Goal: Task Accomplishment & Management: Manage account settings

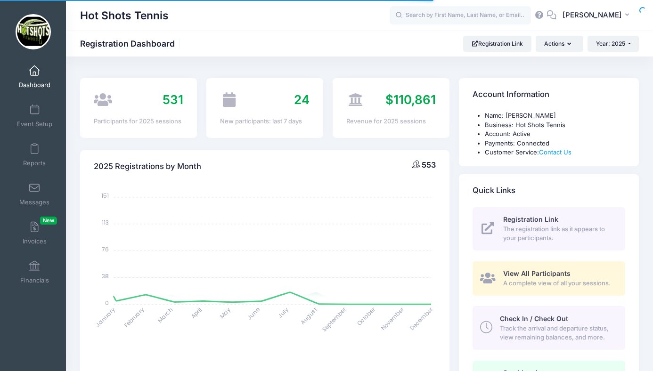
select select
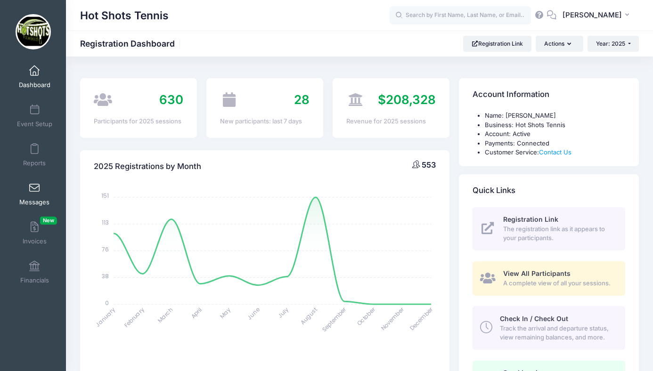
click at [34, 190] on span at bounding box center [34, 188] width 0 height 10
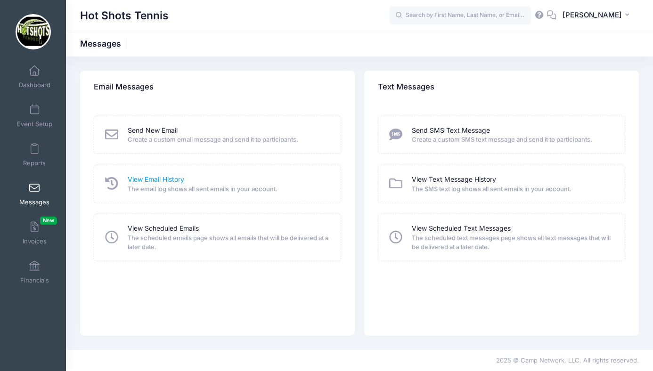
click at [160, 178] on link "View Email History" at bounding box center [156, 180] width 57 height 10
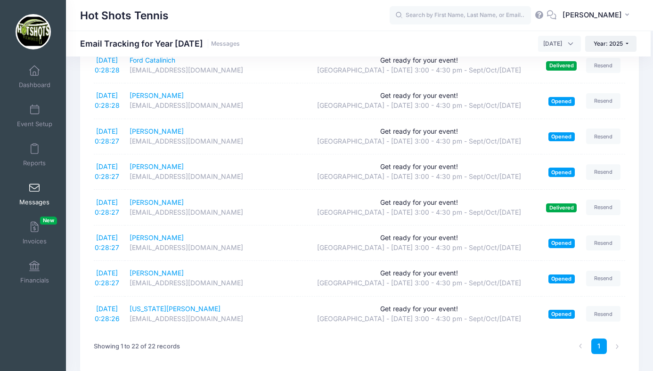
scroll to position [631, 0]
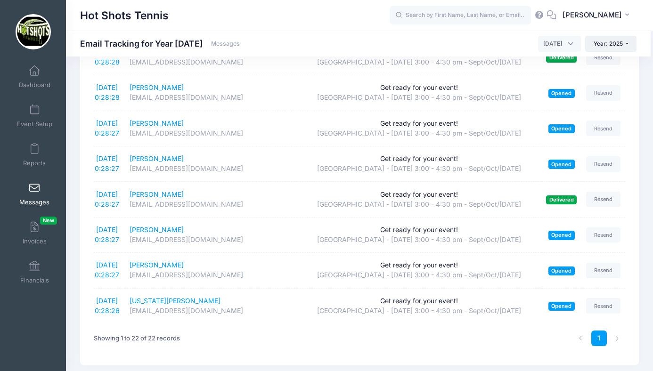
click at [548, 43] on span "September 2025" at bounding box center [553, 44] width 19 height 8
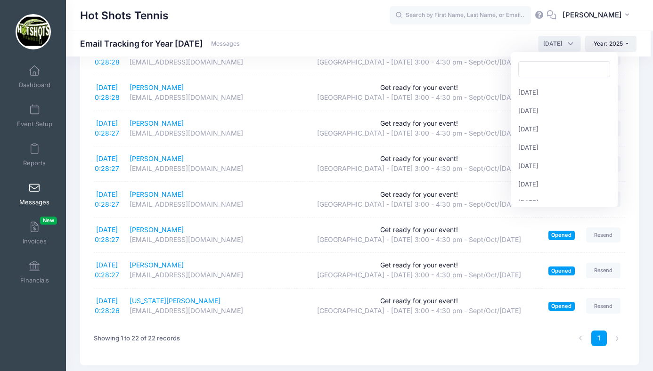
scroll to position [103, 0]
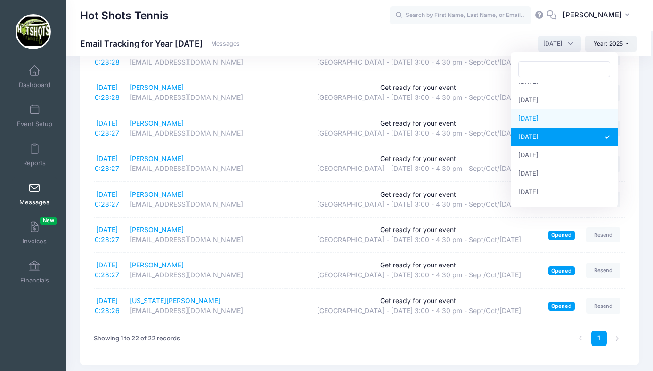
select select "8"
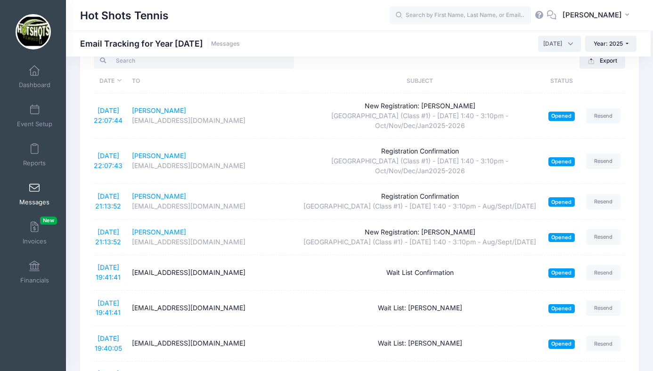
scroll to position [0, 0]
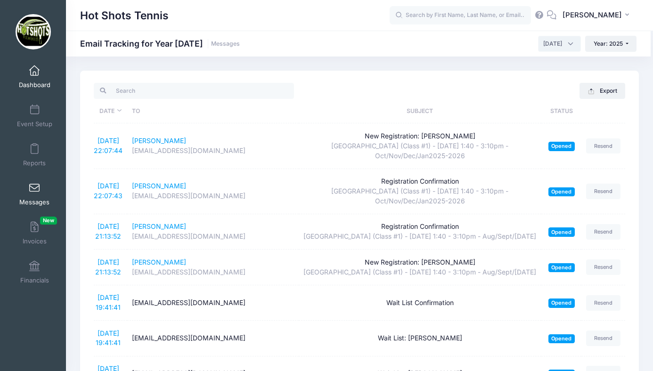
click at [34, 70] on span at bounding box center [34, 71] width 0 height 10
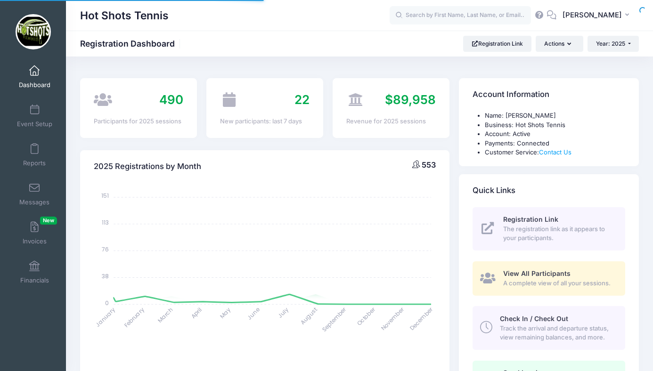
select select
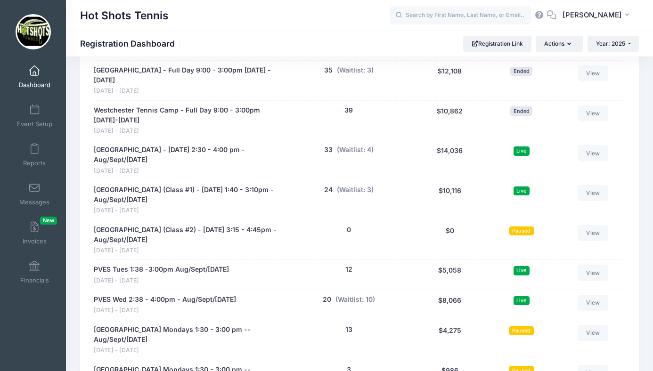
scroll to position [1849, 0]
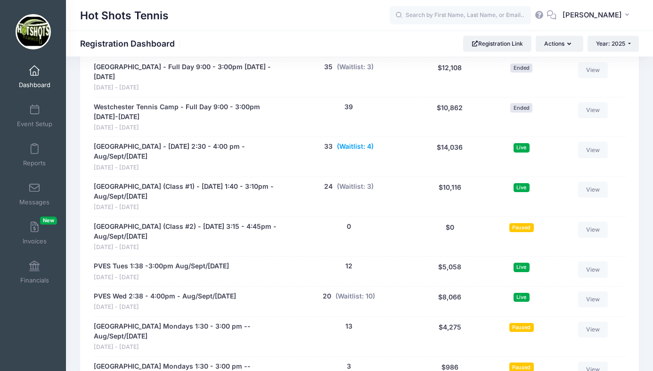
click at [349, 142] on button "(Waitlist: 4)" at bounding box center [355, 147] width 37 height 10
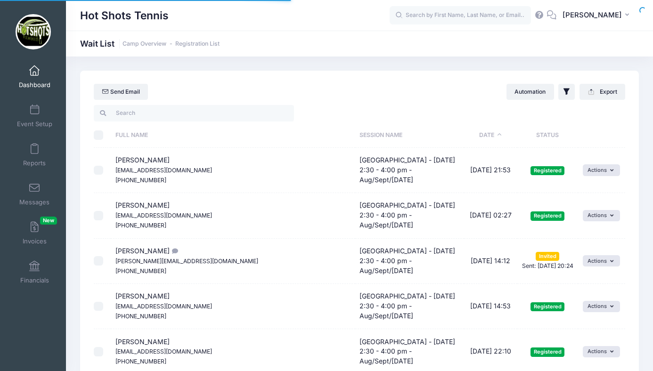
select select "50"
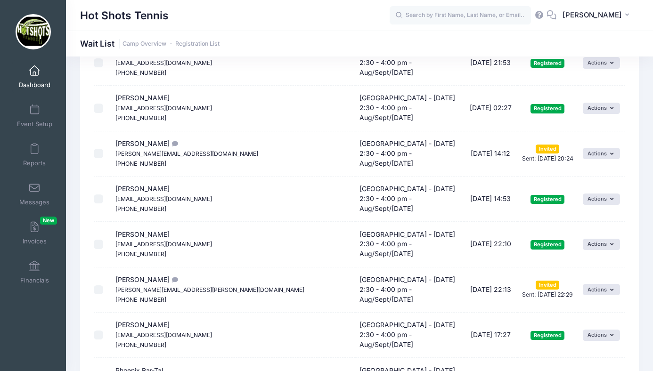
scroll to position [110, 0]
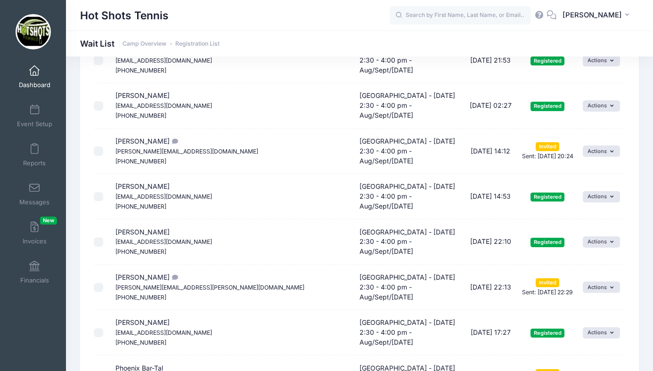
click at [97, 152] on input "checkbox" at bounding box center [98, 151] width 9 height 9
checkbox input "true"
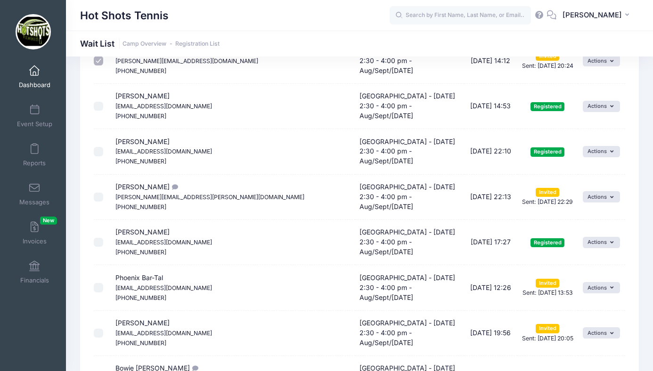
scroll to position [214, 0]
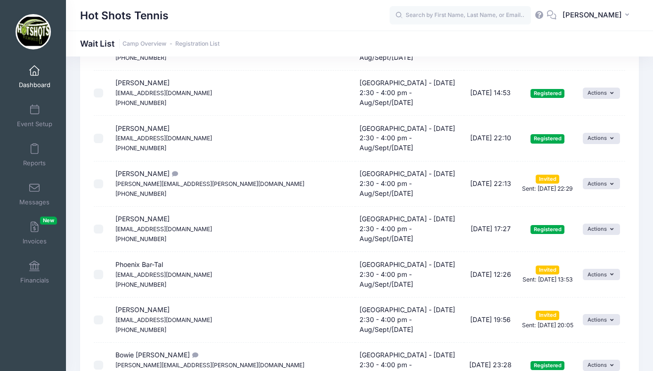
click at [99, 181] on input "checkbox" at bounding box center [98, 184] width 9 height 9
checkbox input "false"
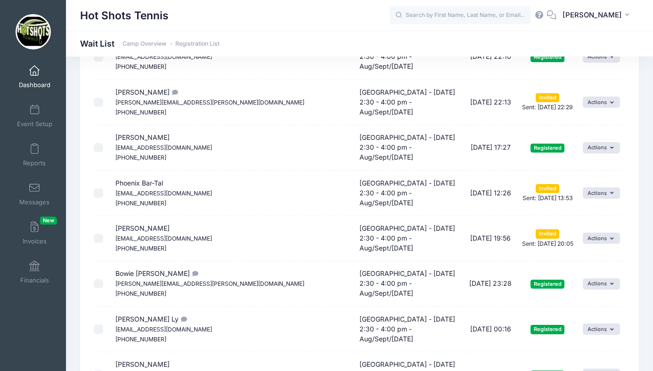
scroll to position [297, 0]
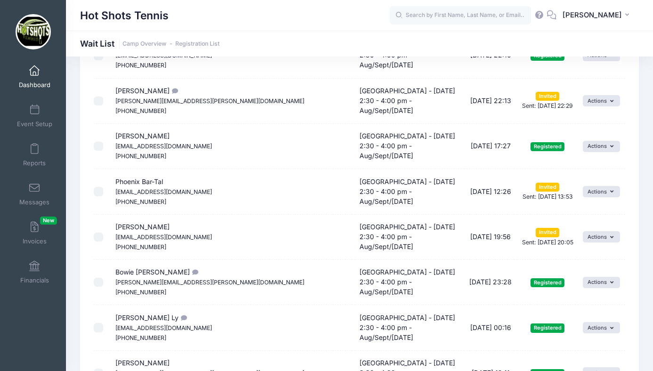
click at [97, 190] on input "checkbox" at bounding box center [98, 191] width 9 height 9
checkbox input "true"
click at [98, 238] on input "checkbox" at bounding box center [98, 237] width 9 height 9
checkbox input "true"
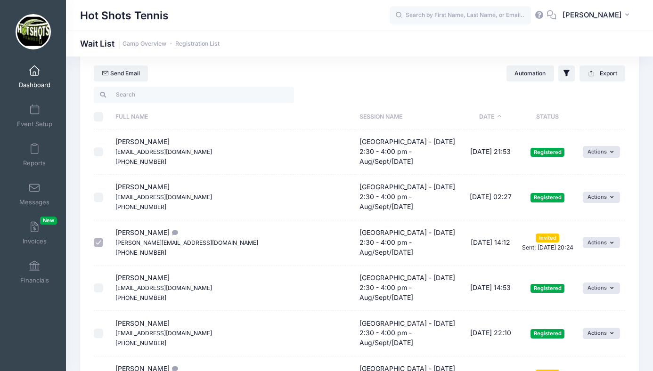
scroll to position [0, 0]
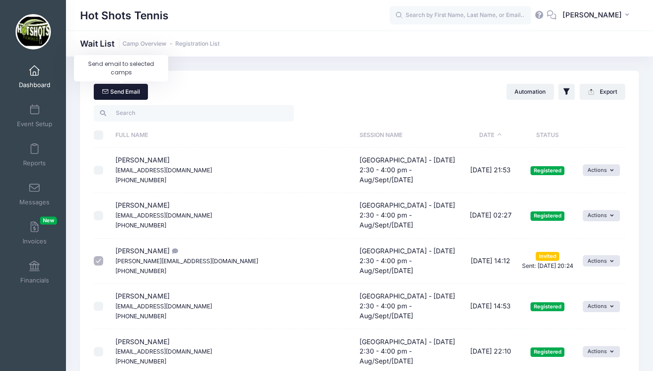
click at [125, 93] on link "Send Email" at bounding box center [121, 92] width 54 height 16
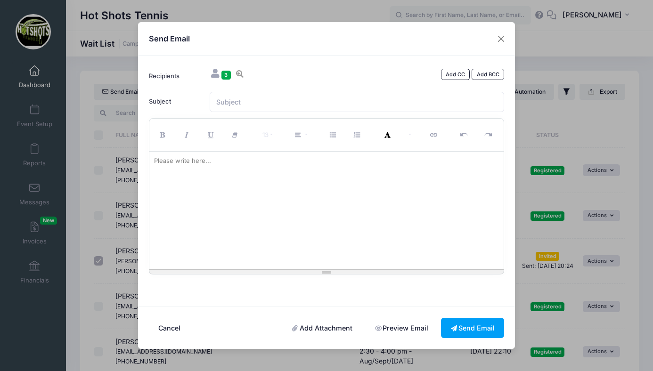
click at [212, 178] on div at bounding box center [326, 211] width 355 height 118
paste div
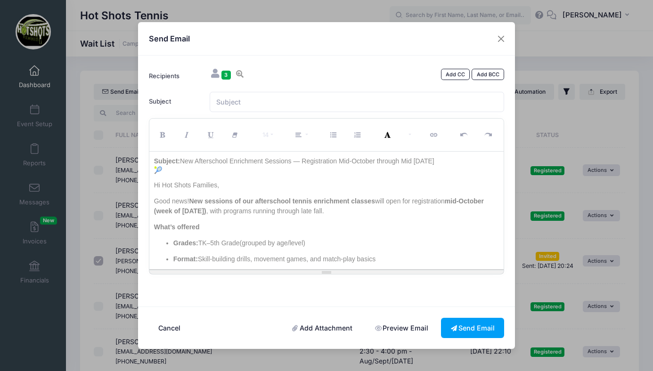
scroll to position [206, 0]
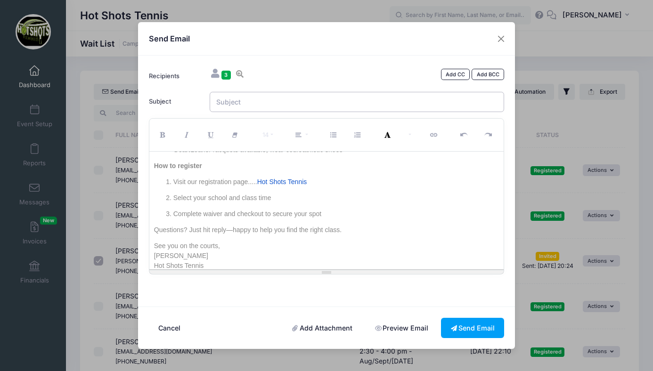
click at [266, 101] on input "Subject" at bounding box center [357, 102] width 295 height 20
click at [236, 103] on input "Subject" at bounding box center [357, 102] width 295 height 20
paste input "New Afterschool Enrichment Sessions — Registration Mid-October through Mid Janu…"
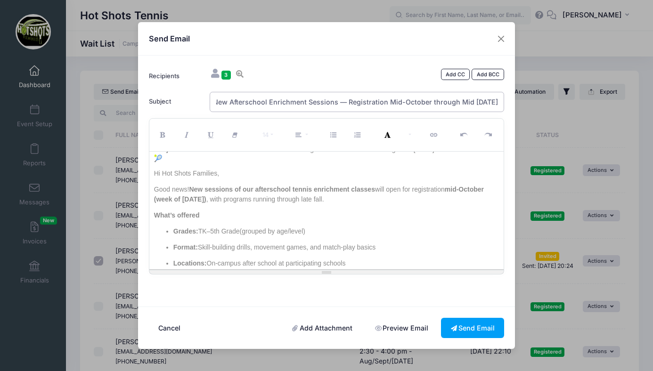
scroll to position [0, 0]
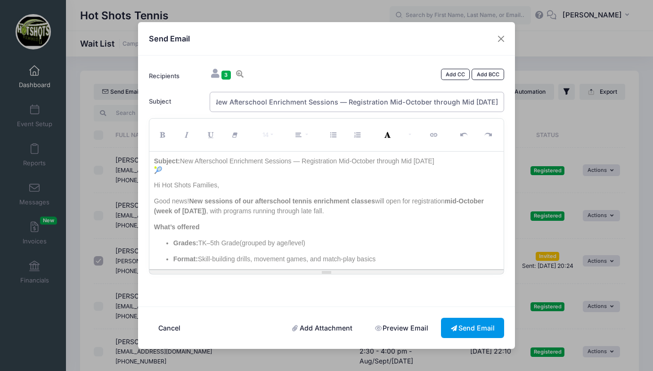
type input "New Afterschool Enrichment Sessions — Registration Mid-October through Mid Janu…"
click at [468, 326] on button "Send Email" at bounding box center [472, 328] width 63 height 20
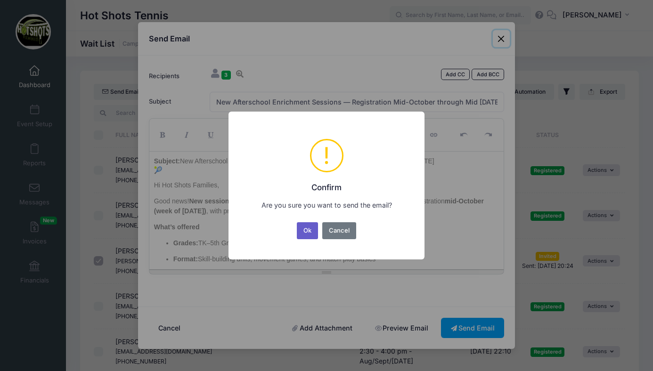
click at [305, 230] on button "Ok" at bounding box center [308, 231] width 22 height 17
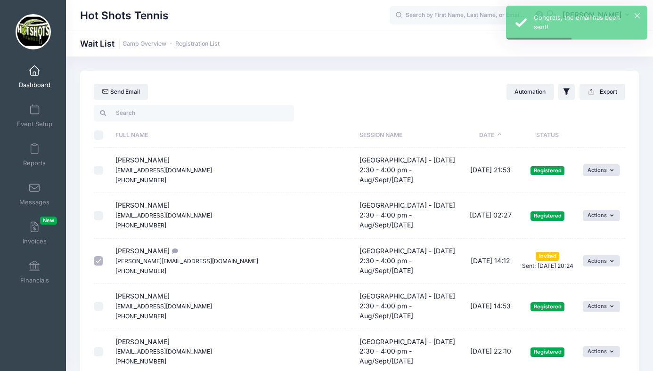
click at [34, 73] on span at bounding box center [34, 71] width 0 height 10
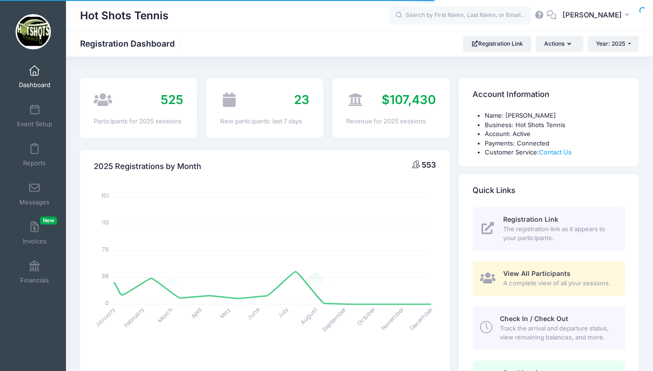
select select
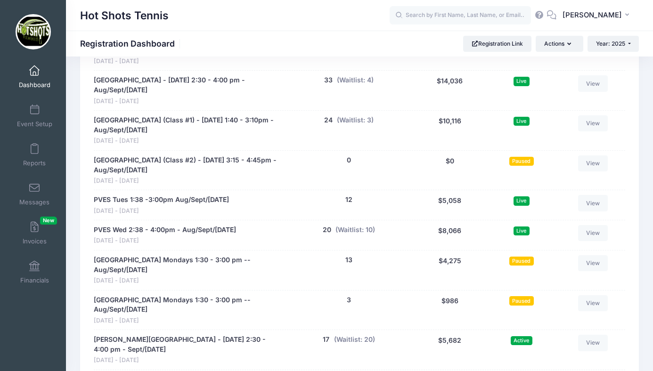
scroll to position [1903, 0]
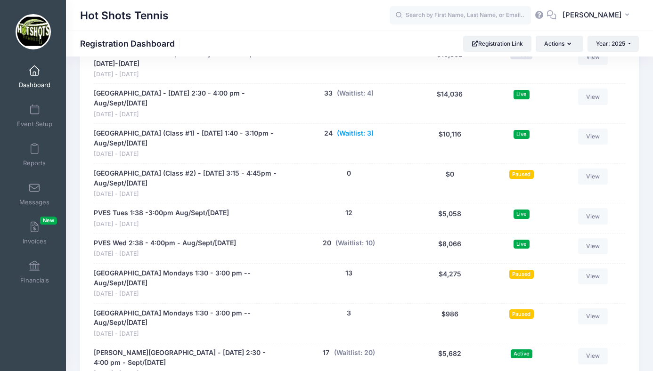
click at [349, 129] on button "(Waitlist: 3)" at bounding box center [355, 134] width 37 height 10
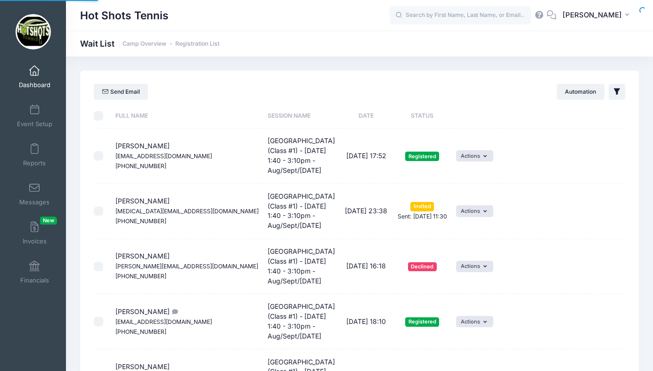
select select "50"
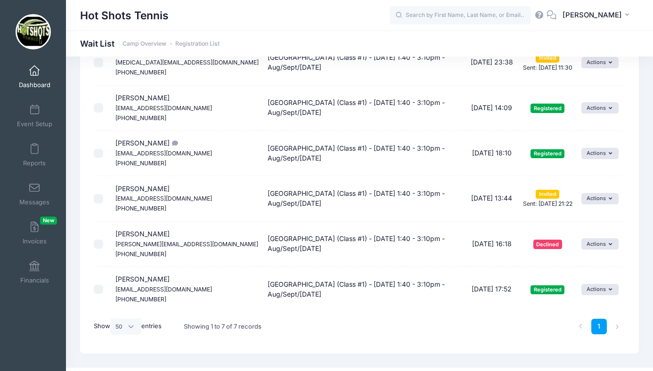
scroll to position [171, 0]
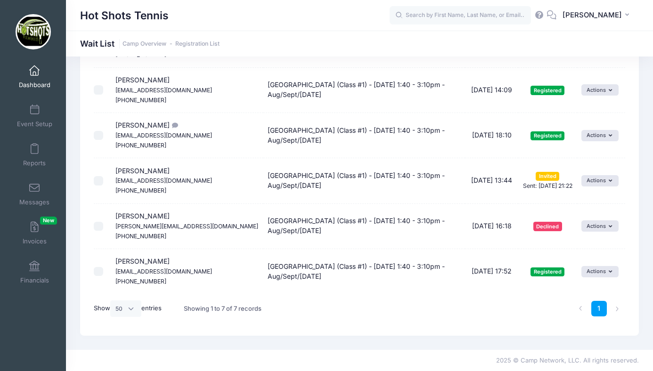
click at [99, 181] on input "checkbox" at bounding box center [98, 180] width 9 height 9
checkbox input "true"
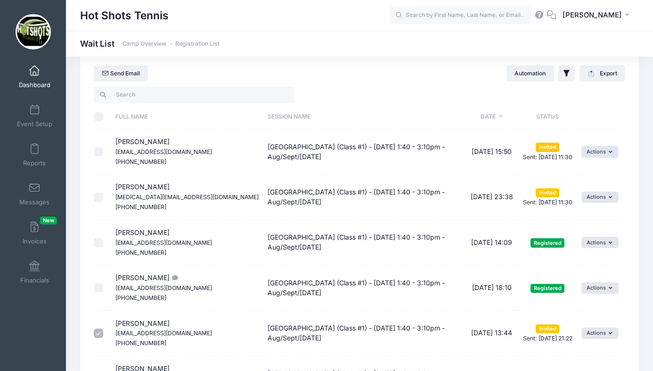
scroll to position [17, 0]
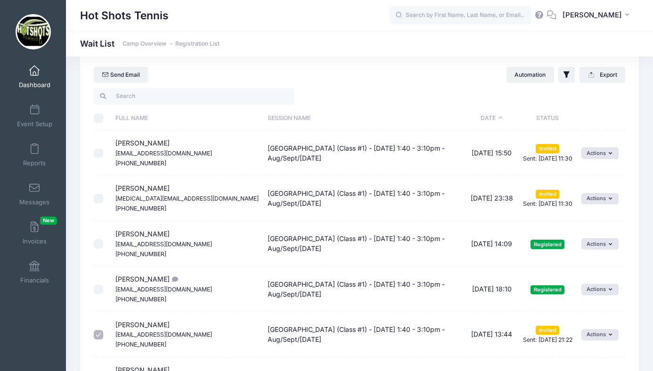
click at [99, 195] on input "checkbox" at bounding box center [98, 198] width 9 height 9
checkbox input "true"
click at [99, 153] on input "checkbox" at bounding box center [98, 153] width 9 height 9
checkbox input "true"
click at [125, 75] on link "Send Email" at bounding box center [121, 75] width 54 height 16
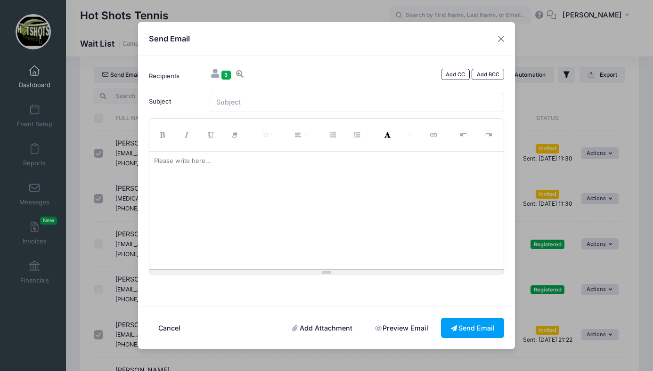
click at [252, 175] on div at bounding box center [326, 211] width 355 height 118
paste div
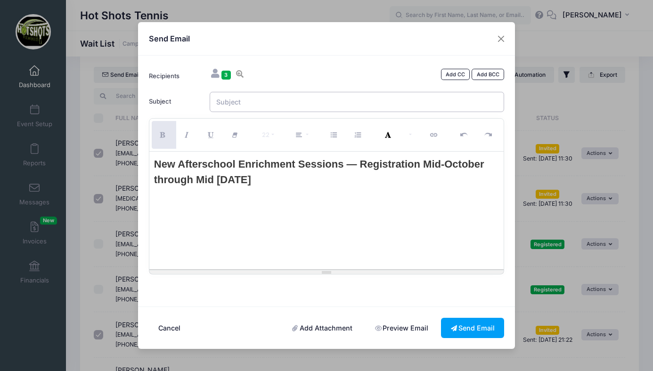
click at [257, 107] on input "Subject" at bounding box center [357, 102] width 295 height 20
paste input "New Afterschool Enrichment Sessions — Registration Mid-October through Mid Janu…"
type input "New Afterschool Enrichment Sessions — Registration Mid-October through Mid Janu…"
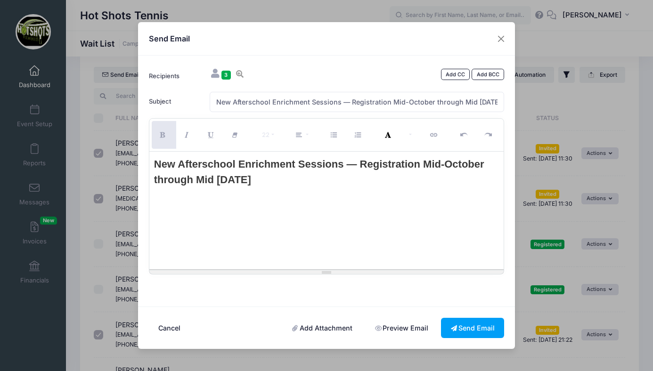
drag, startPoint x: 288, startPoint y: 179, endPoint x: 157, endPoint y: 165, distance: 132.3
click at [157, 165] on p "New Afterschool Enrichment Sessions — Registration Mid-October through Mid Janu…" at bounding box center [327, 172] width 346 height 31
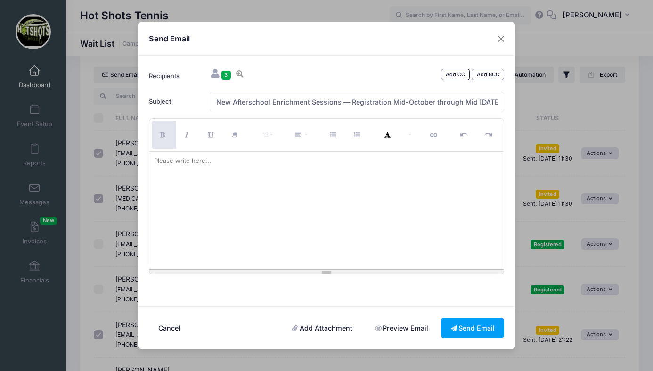
click at [236, 176] on div at bounding box center [326, 211] width 355 height 118
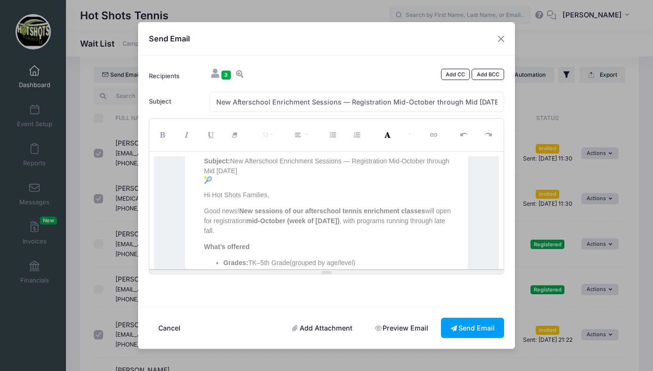
scroll to position [241, 0]
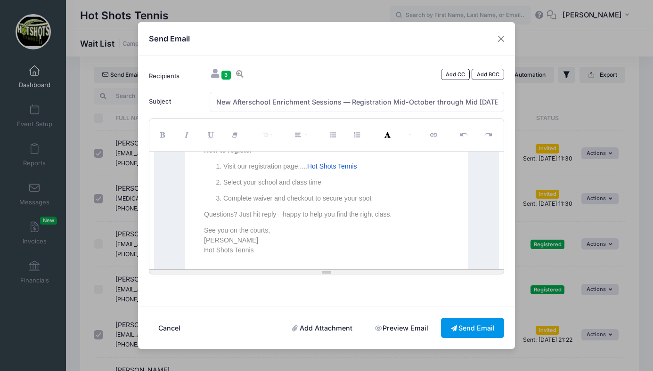
click at [472, 326] on button "Send Email" at bounding box center [472, 328] width 63 height 20
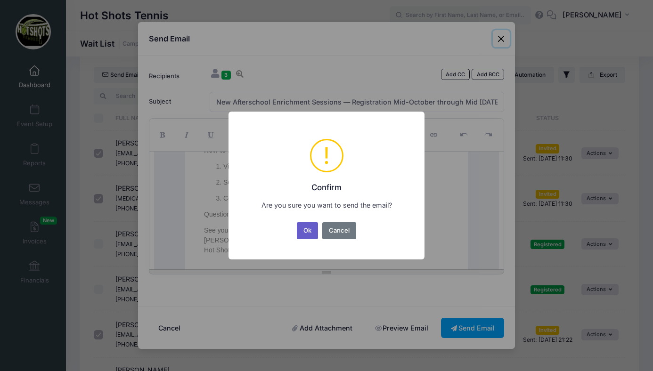
click at [307, 231] on button "Ok" at bounding box center [308, 231] width 22 height 17
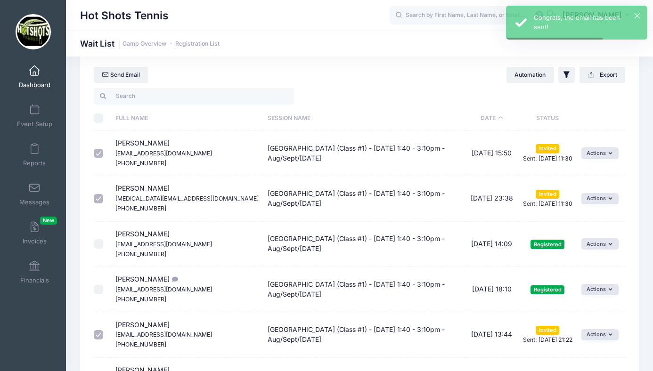
click at [34, 74] on span at bounding box center [34, 71] width 0 height 10
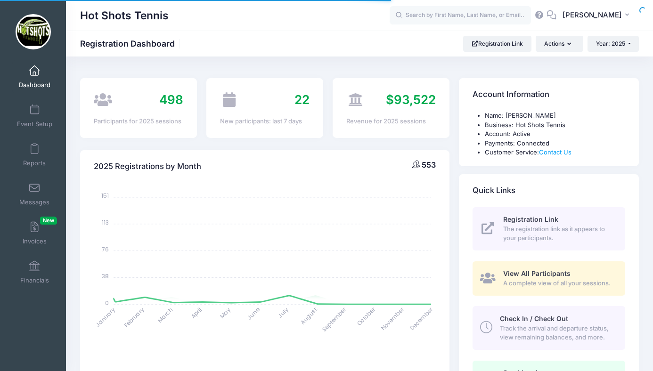
select select
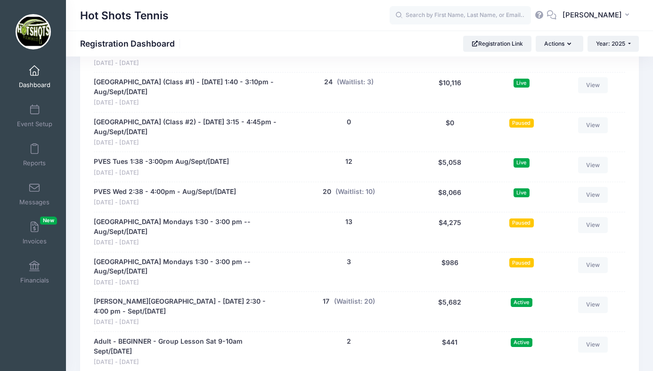
scroll to position [1956, 0]
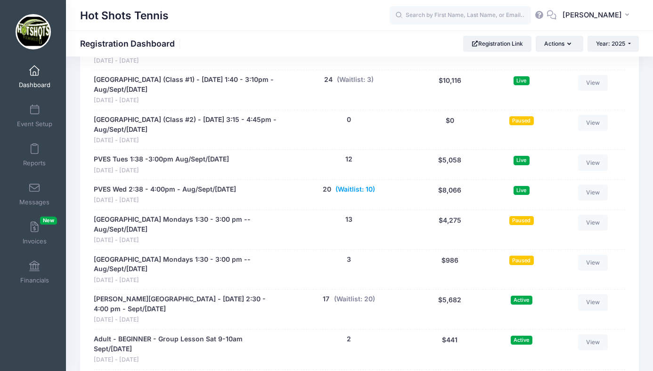
click at [359, 185] on button "(Waitlist: 10)" at bounding box center [356, 190] width 40 height 10
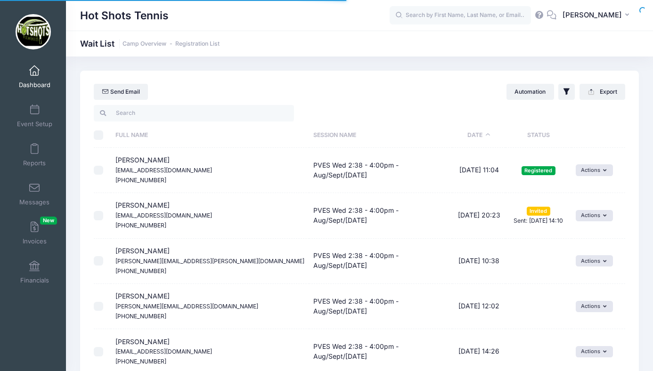
select select "50"
click at [99, 135] on input "\a \a \a \a" at bounding box center [98, 135] width 9 height 9
checkbox input "true"
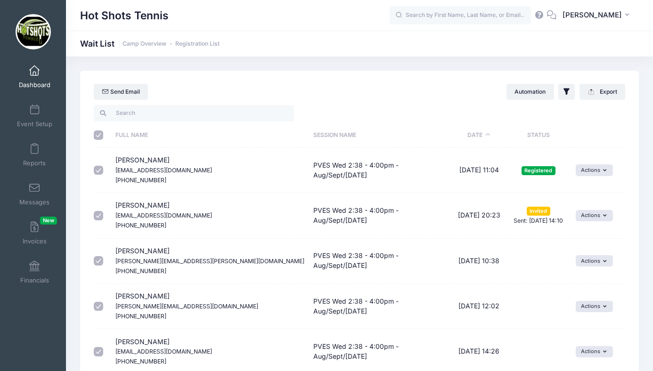
checkbox input "true"
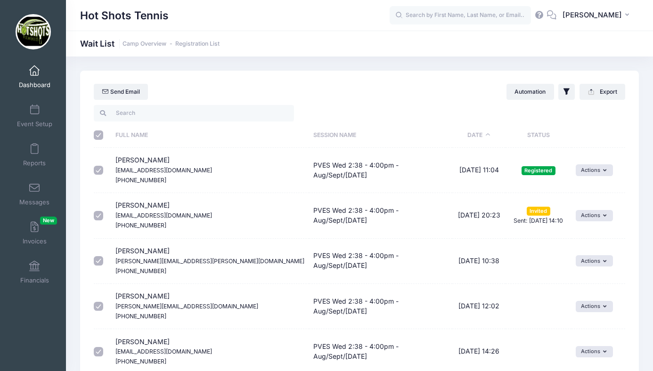
checkbox input "true"
click at [98, 168] on input "checkbox" at bounding box center [98, 170] width 9 height 9
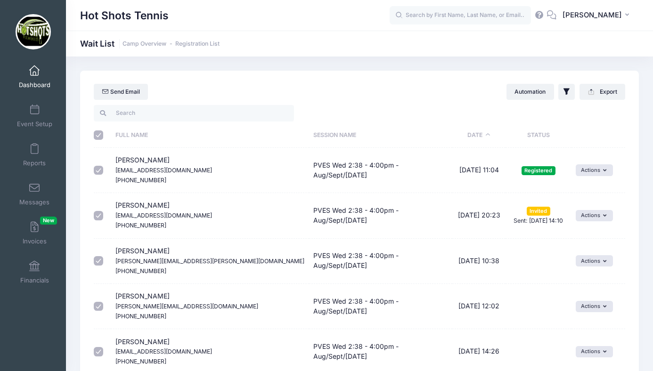
checkbox input "false"
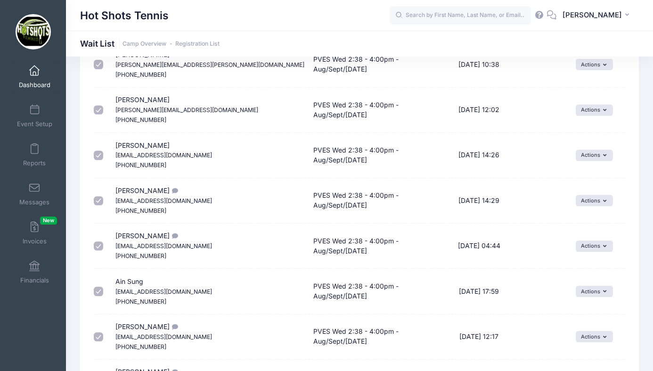
scroll to position [193, 0]
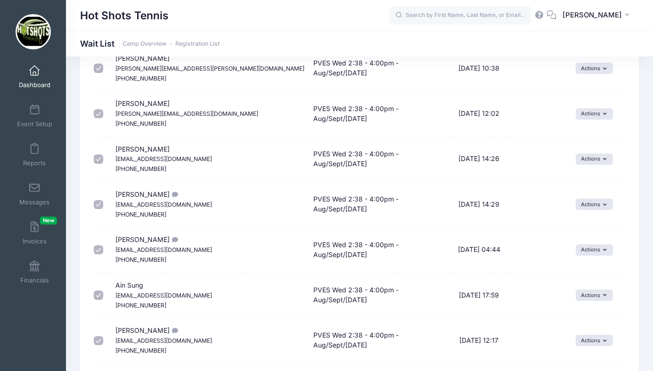
click at [98, 160] on input "checkbox" at bounding box center [98, 159] width 9 height 9
checkbox input "false"
click at [97, 205] on input "checkbox" at bounding box center [98, 204] width 9 height 9
checkbox input "false"
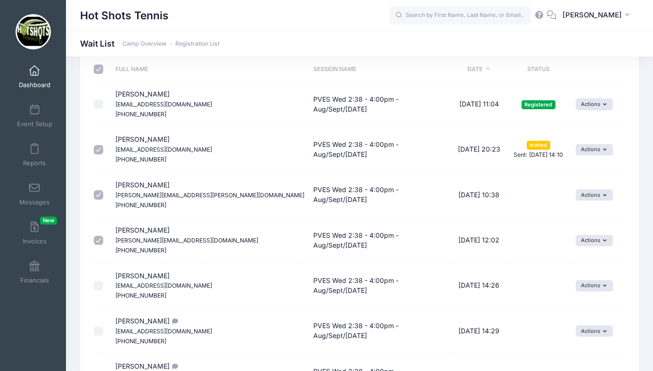
scroll to position [0, 0]
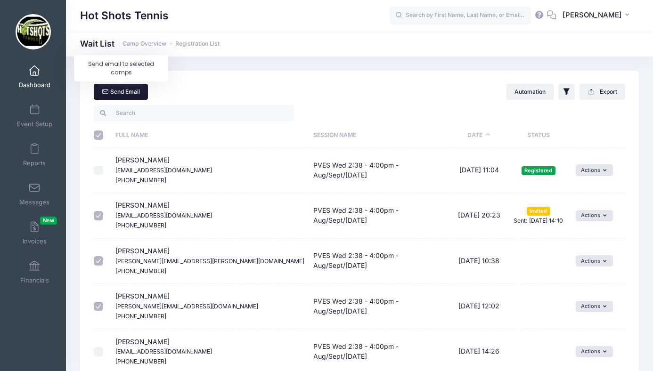
click at [130, 94] on link "Send Email" at bounding box center [121, 92] width 54 height 16
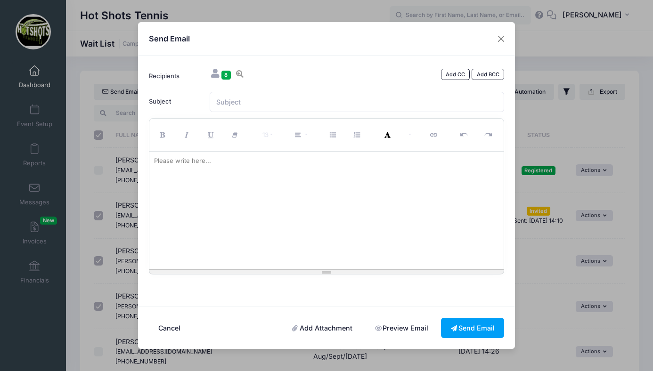
click at [219, 204] on div at bounding box center [326, 211] width 355 height 118
paste div
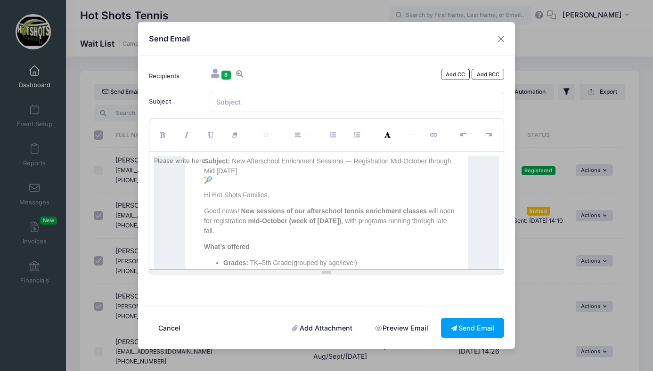
scroll to position [241, 0]
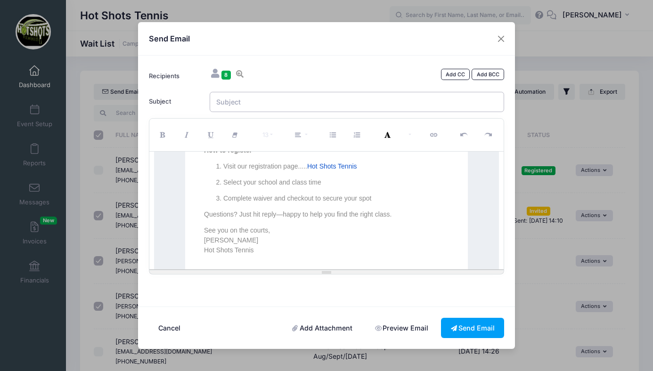
click at [250, 102] on input "Subject" at bounding box center [357, 102] width 295 height 20
paste input "New Afterschool Enrichment Sessions — Registration Mid-October through Mid Janu…"
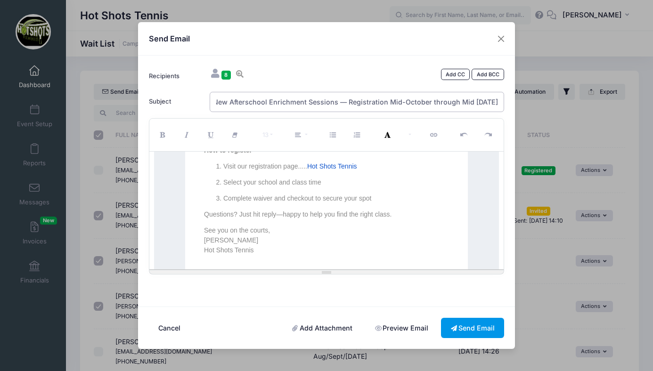
type input "New Afterschool Enrichment Sessions — Registration Mid-October through Mid [DAT…"
click at [471, 325] on button "Send Email" at bounding box center [472, 328] width 63 height 20
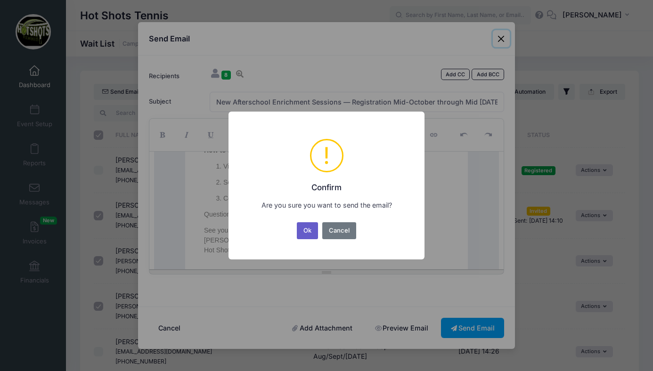
click at [308, 228] on button "Ok" at bounding box center [308, 231] width 22 height 17
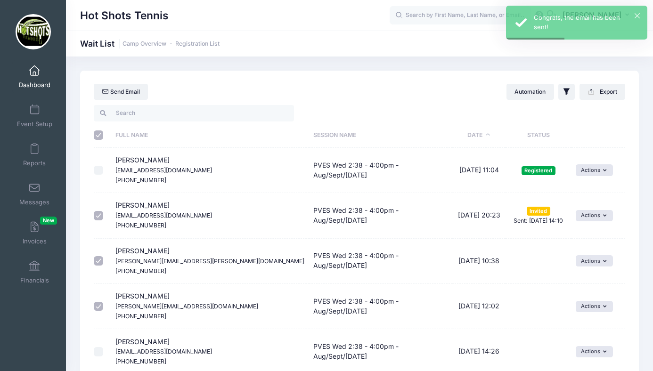
click at [34, 79] on link "Dashboard" at bounding box center [34, 76] width 45 height 33
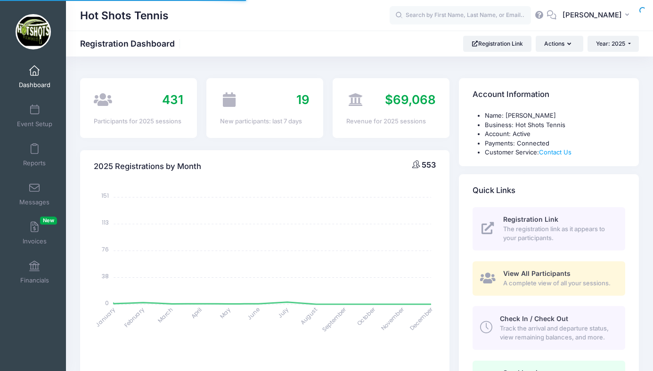
select select
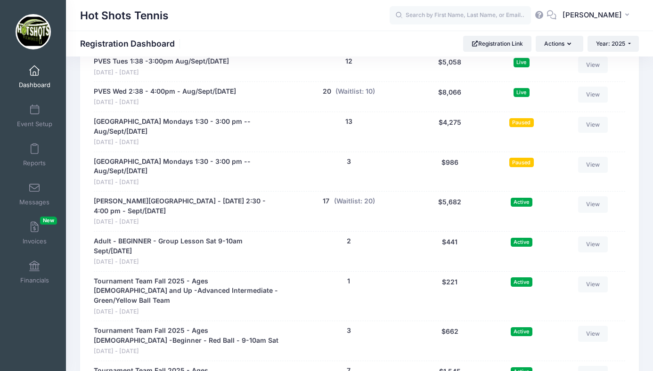
scroll to position [2037, 0]
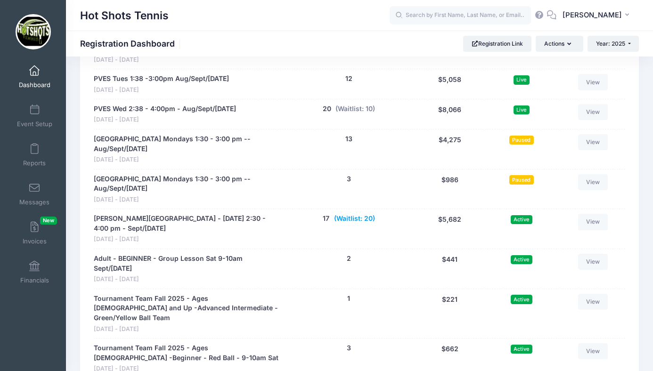
click at [356, 214] on button "(Waitlist: 20)" at bounding box center [354, 219] width 41 height 10
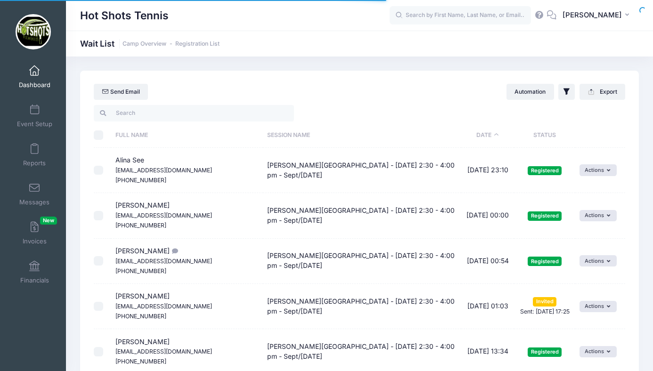
select select "50"
click at [100, 134] on input "\a \a \a \a" at bounding box center [98, 135] width 9 height 9
checkbox input "true"
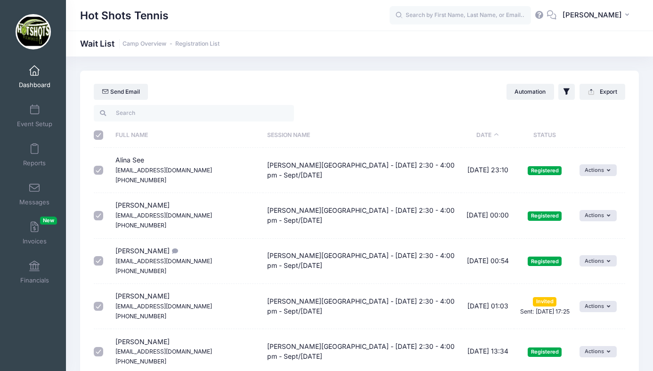
checkbox input "true"
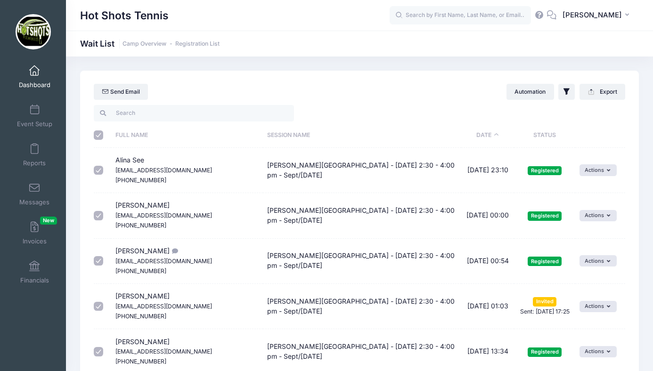
checkbox input "true"
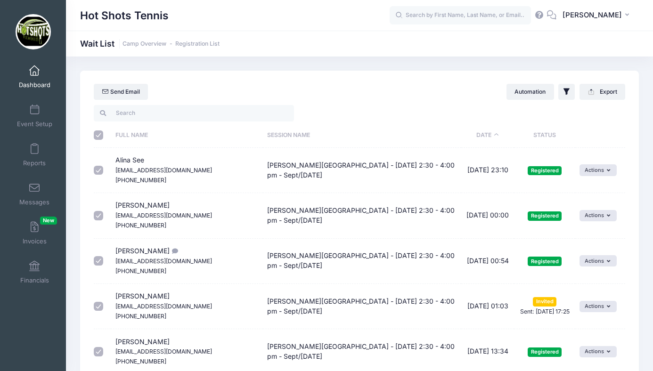
checkbox input "true"
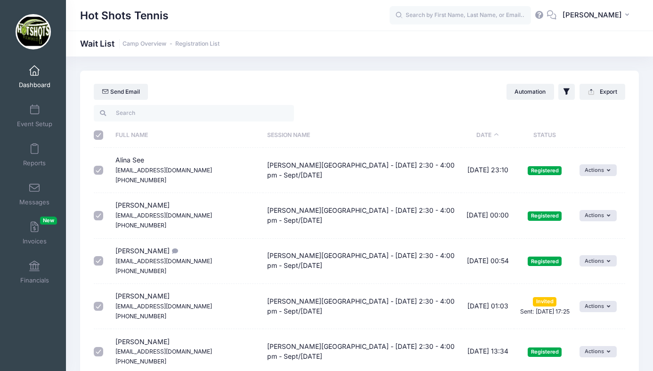
checkbox input "true"
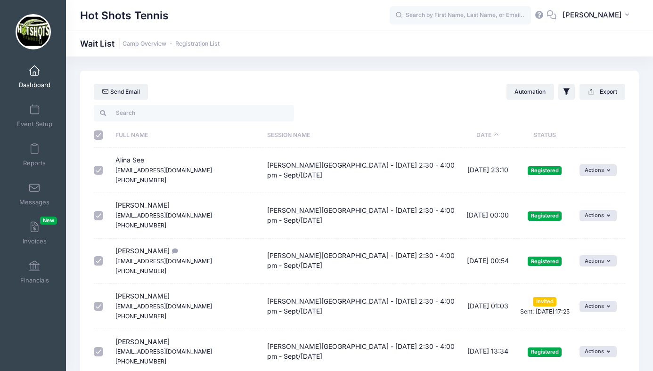
checkbox input "true"
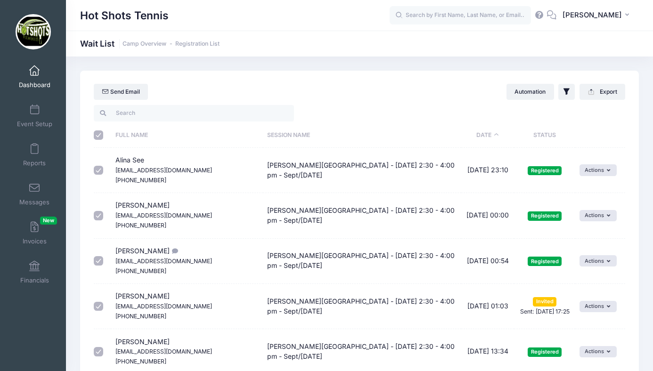
click at [99, 171] on input "checkbox" at bounding box center [98, 170] width 9 height 9
checkbox input "false"
click at [99, 214] on input "checkbox" at bounding box center [98, 215] width 9 height 9
checkbox input "false"
click at [98, 261] on input "checkbox" at bounding box center [98, 260] width 9 height 9
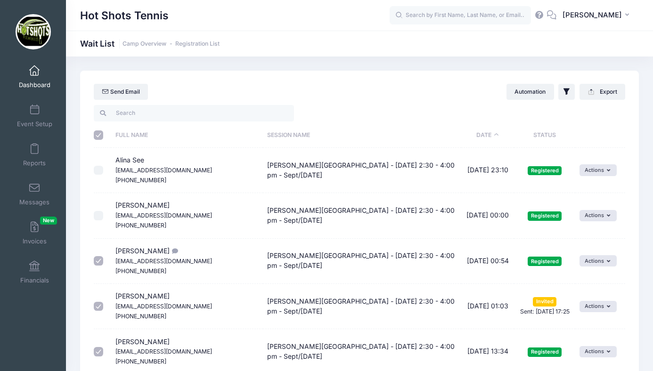
checkbox input "false"
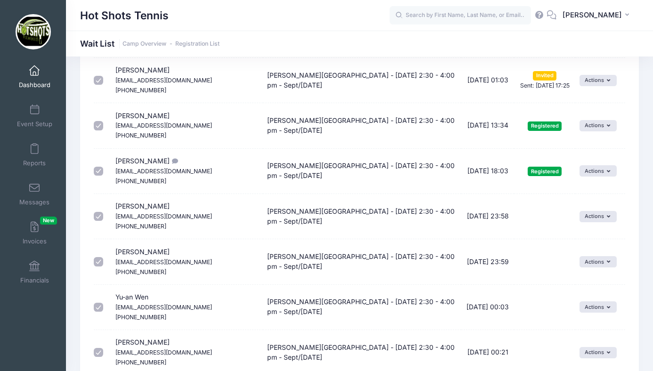
scroll to position [231, 0]
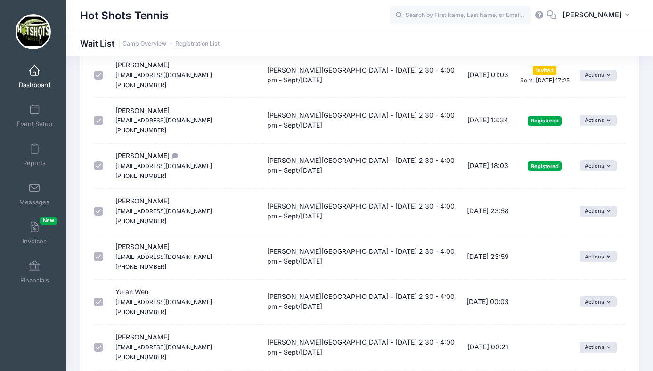
click at [99, 76] on input "checkbox" at bounding box center [98, 75] width 9 height 9
checkbox input "false"
click at [97, 118] on input "checkbox" at bounding box center [98, 120] width 9 height 9
checkbox input "false"
click at [99, 165] on input "checkbox" at bounding box center [98, 166] width 9 height 9
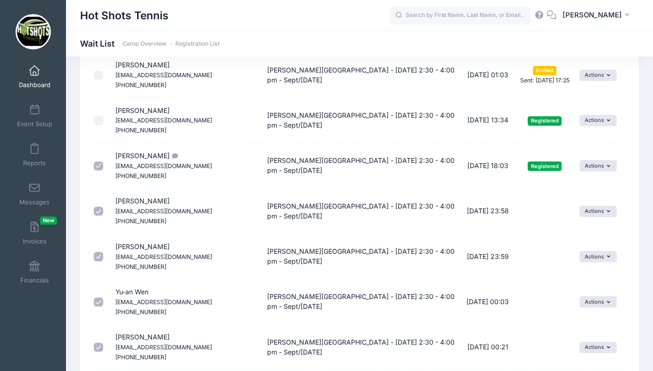
checkbox input "false"
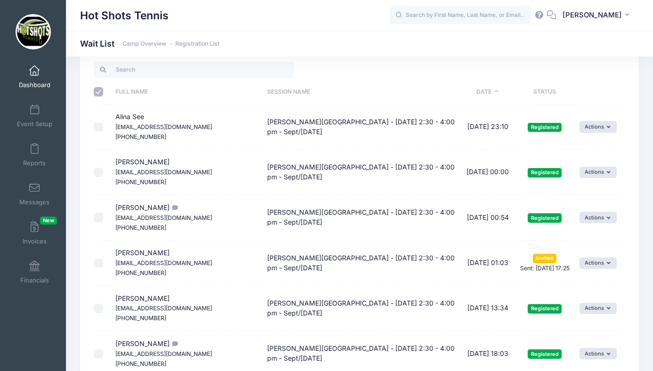
scroll to position [14, 0]
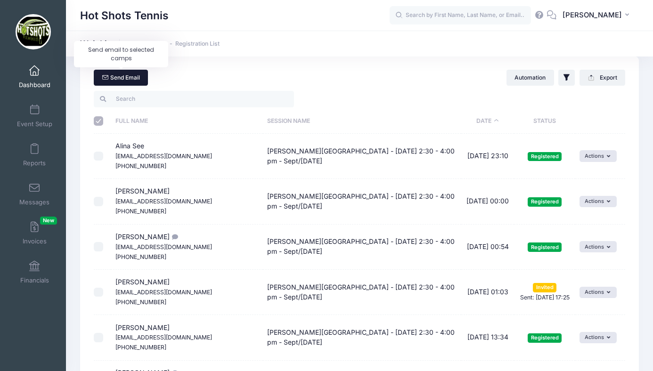
click at [129, 77] on link "Send Email" at bounding box center [121, 78] width 54 height 16
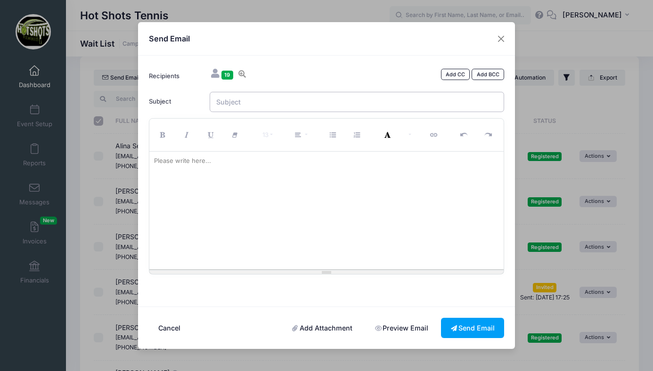
click at [232, 102] on input "Subject" at bounding box center [357, 102] width 295 height 20
paste input "New Afterschool Enrichment Sessions — Registration Mid-October through Mid Janu…"
type input "New Afterschool Enrichment Sessions — Registration Mid-October through Mid Janu…"
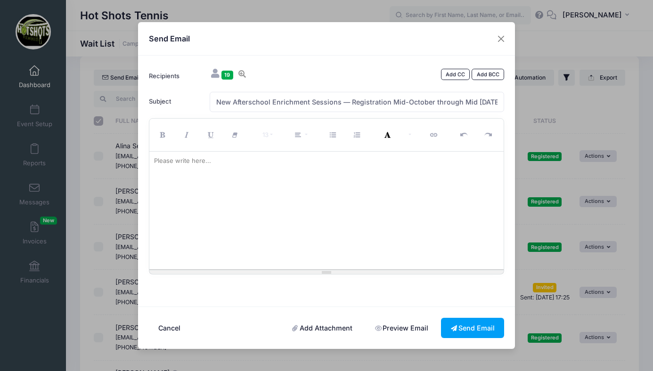
click at [223, 177] on div at bounding box center [326, 211] width 355 height 118
paste div
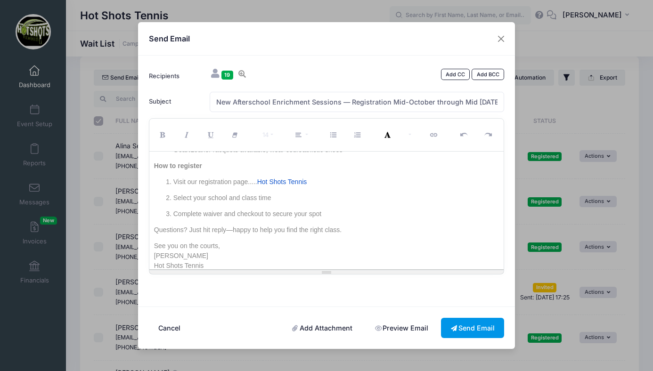
click at [465, 325] on button "Send Email" at bounding box center [472, 328] width 63 height 20
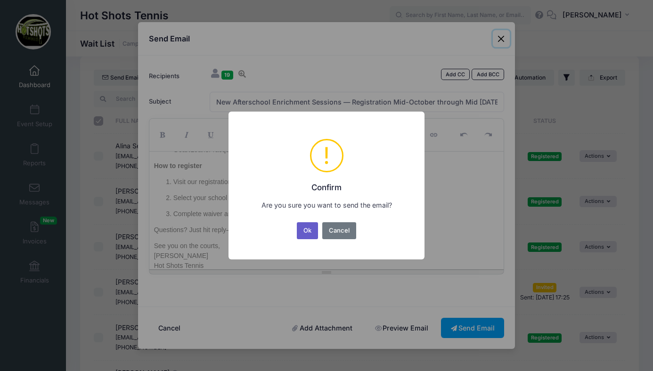
click at [304, 232] on button "Ok" at bounding box center [308, 231] width 22 height 17
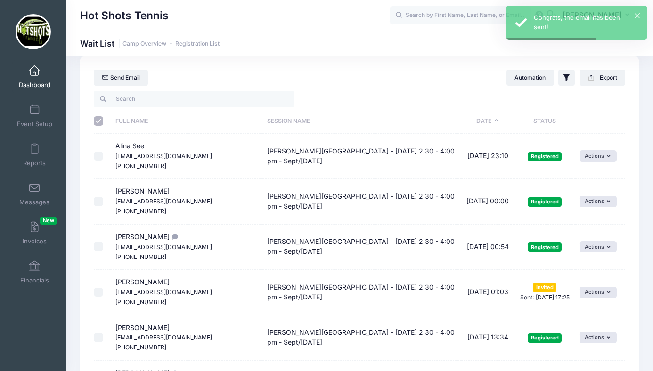
click at [34, 72] on span at bounding box center [34, 71] width 0 height 10
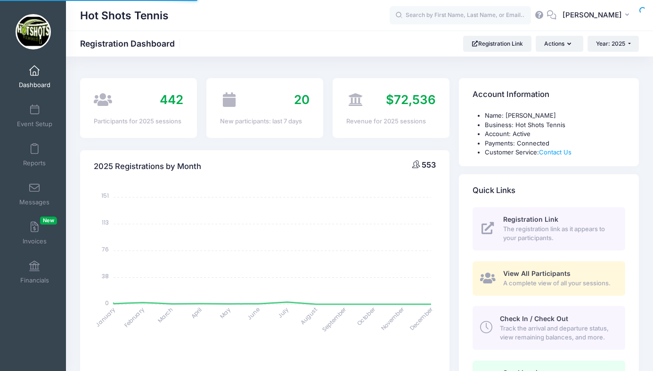
select select
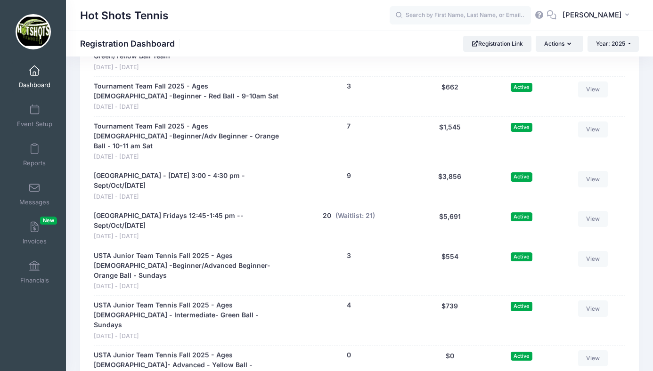
scroll to position [2300, 0]
click at [351, 211] on button "(Waitlist: 21)" at bounding box center [356, 216] width 40 height 10
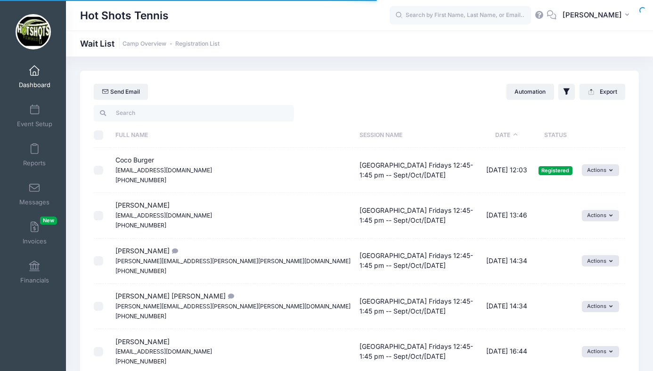
select select "50"
click at [34, 72] on span at bounding box center [34, 71] width 0 height 10
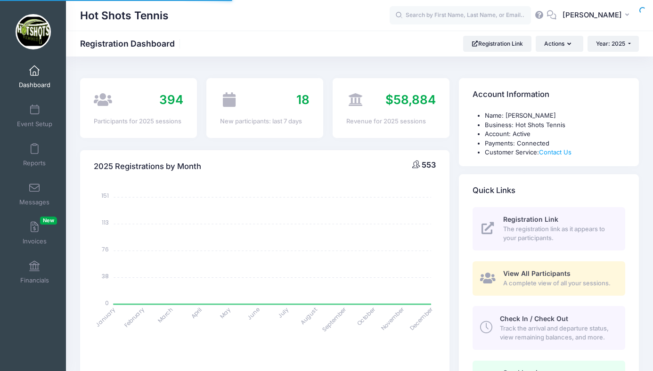
select select
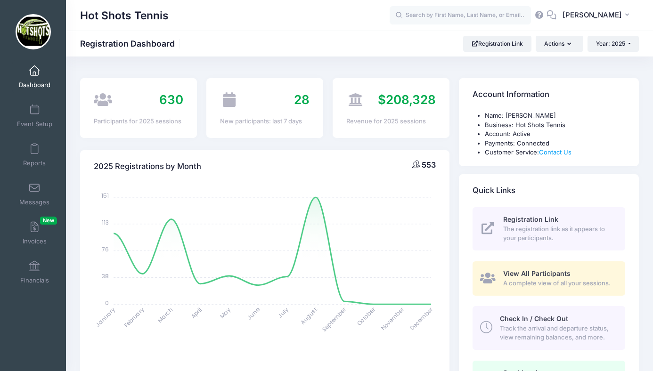
click at [34, 72] on span at bounding box center [34, 71] width 0 height 10
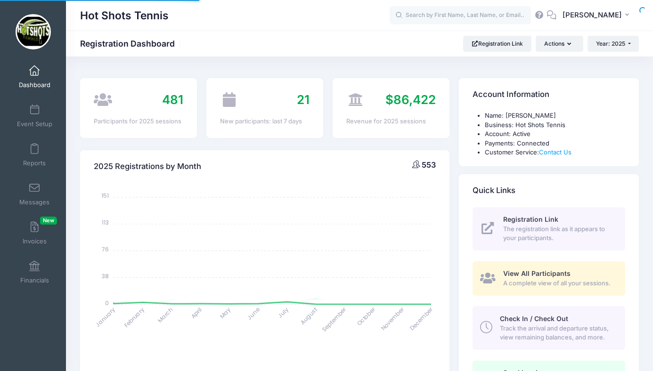
select select
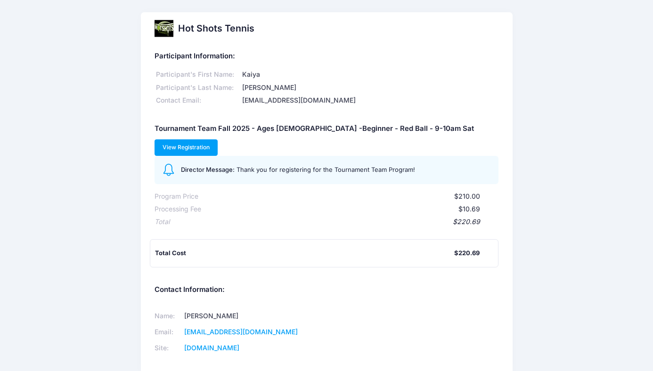
click at [218, 140] on link "View Registration" at bounding box center [187, 148] width 64 height 16
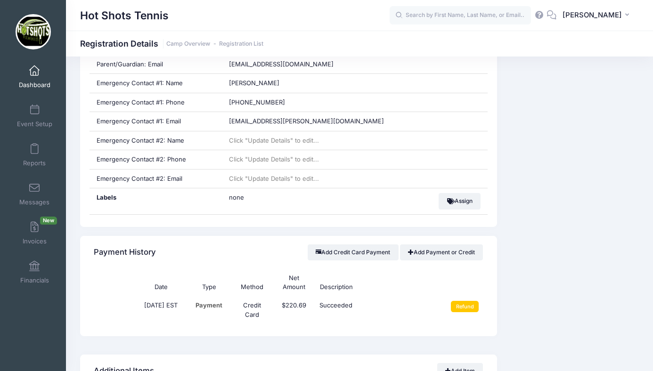
scroll to position [455, 0]
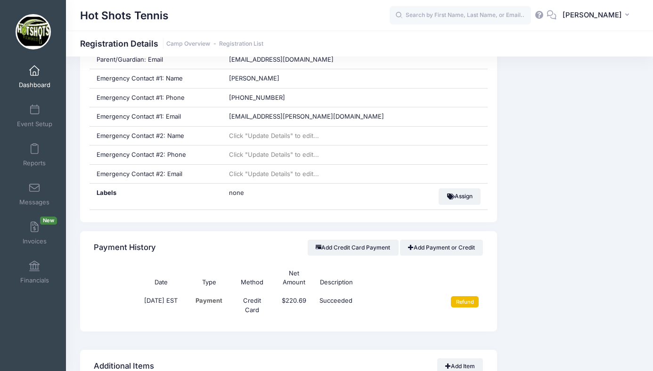
click at [463, 299] on input "Refund" at bounding box center [465, 302] width 28 height 11
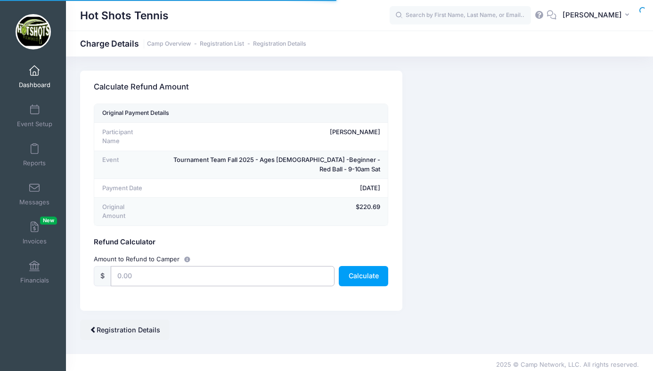
click at [170, 266] on input "text" at bounding box center [222, 276] width 223 height 20
type input "61.00"
click at [360, 266] on button "Calculate" at bounding box center [363, 276] width 49 height 20
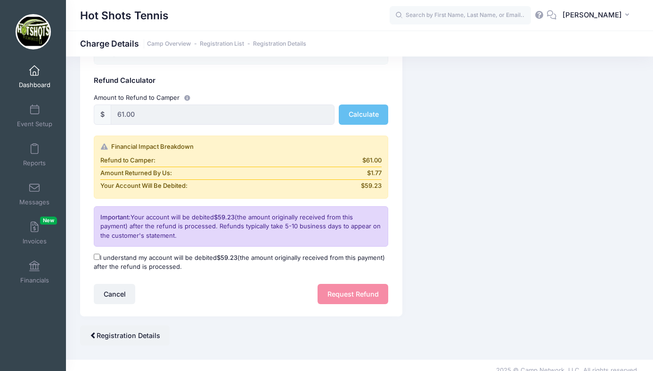
scroll to position [163, 0]
click at [99, 253] on input "I understand my account will be debited $59.23 (the amount originally received …" at bounding box center [97, 256] width 6 height 6
checkbox input "true"
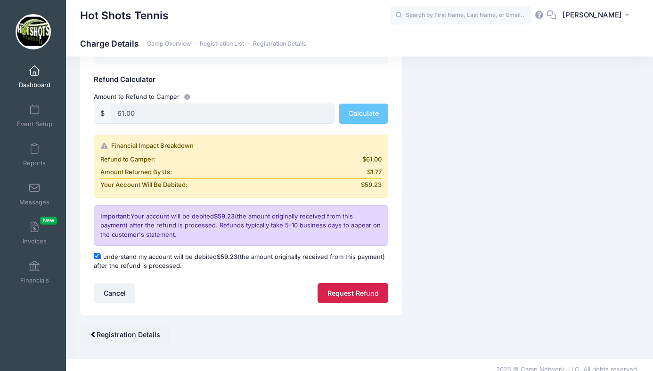
click at [339, 283] on button "Request Refund" at bounding box center [353, 293] width 71 height 20
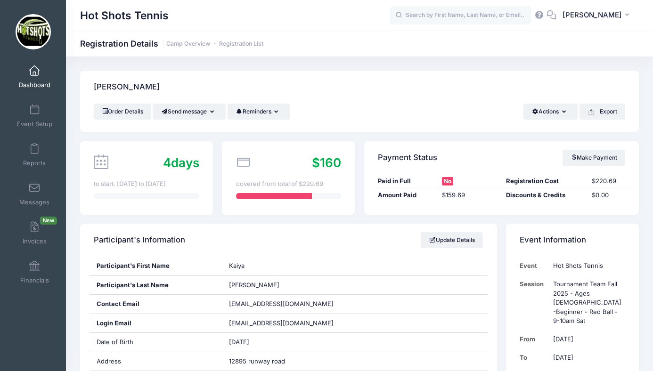
click at [34, 73] on span at bounding box center [34, 71] width 0 height 10
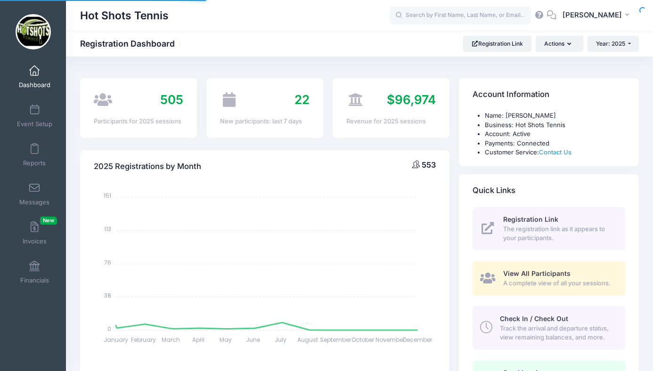
select select
